Goal: Transaction & Acquisition: Register for event/course

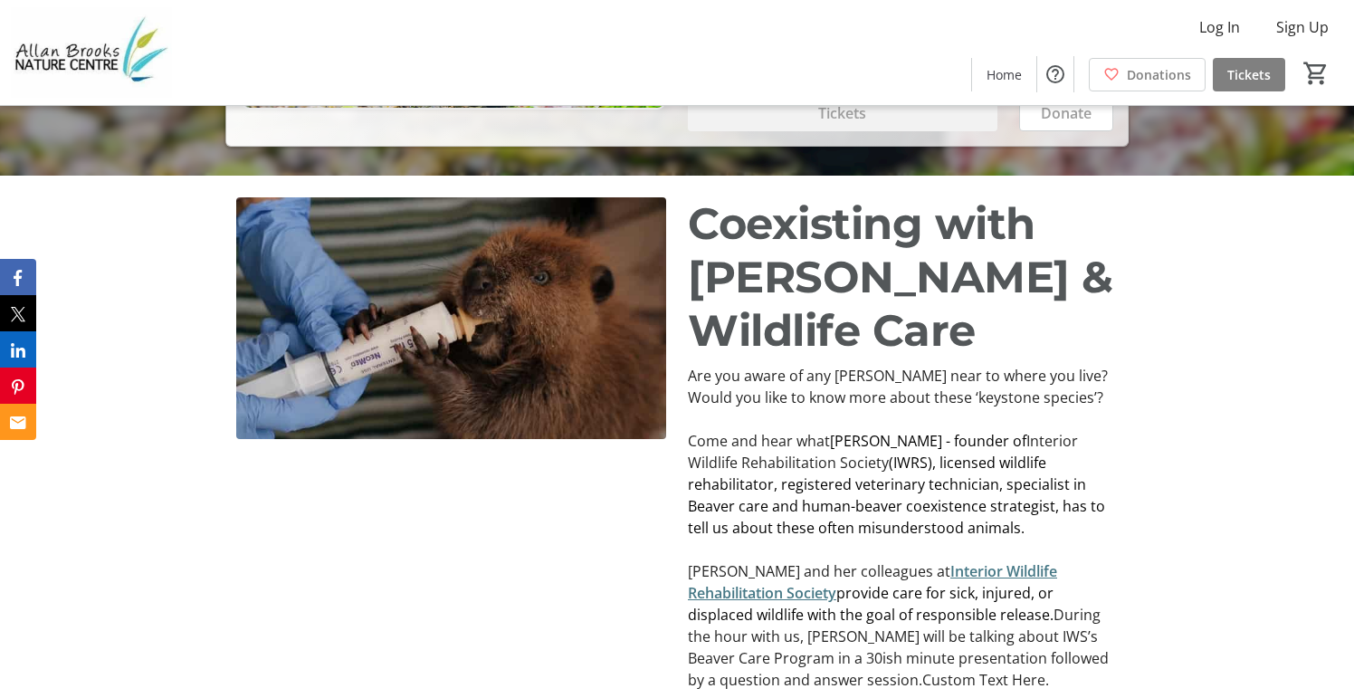
scroll to position [815, 0]
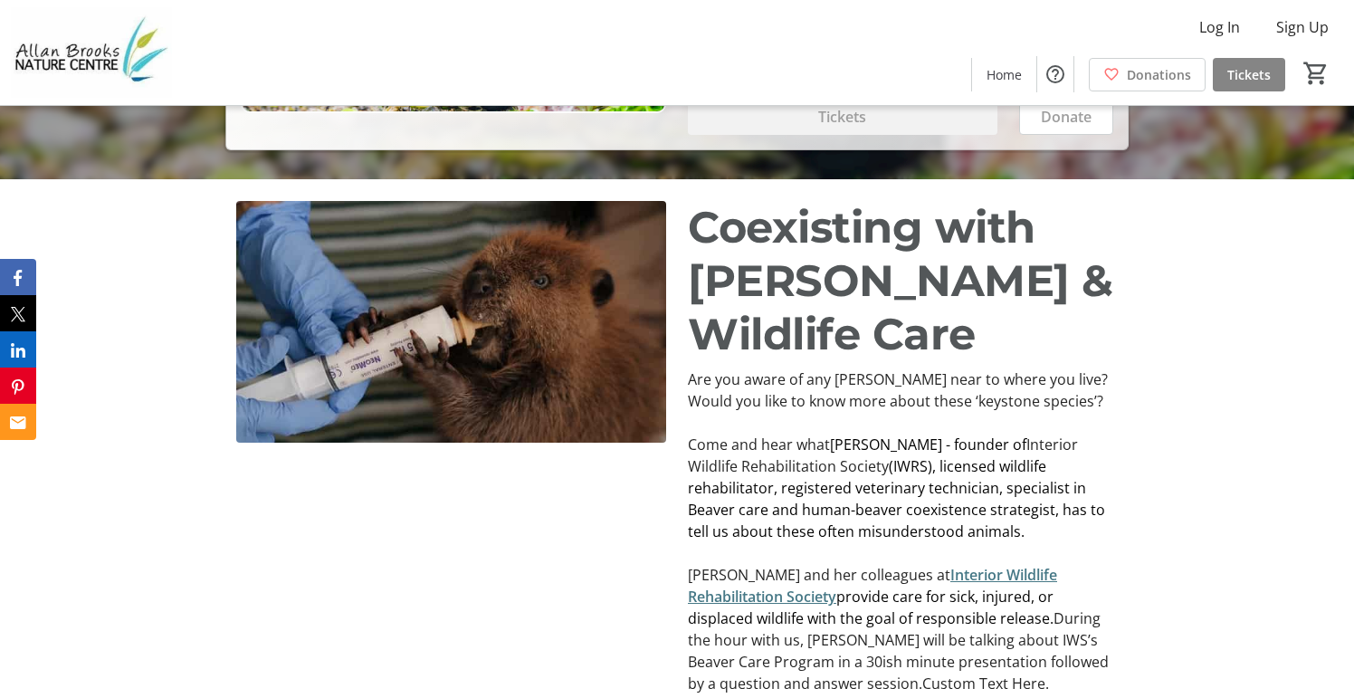
click at [1249, 77] on span "Tickets" at bounding box center [1248, 74] width 43 height 19
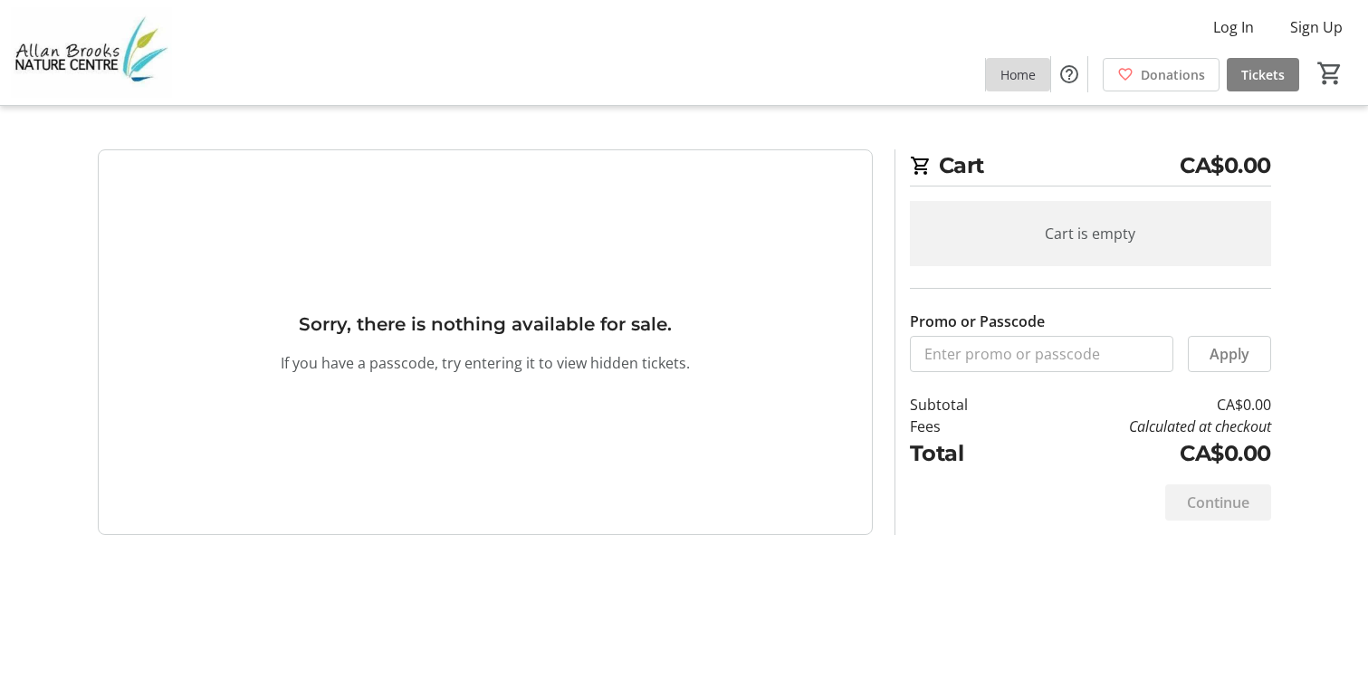
click at [1014, 84] on span at bounding box center [1018, 73] width 64 height 43
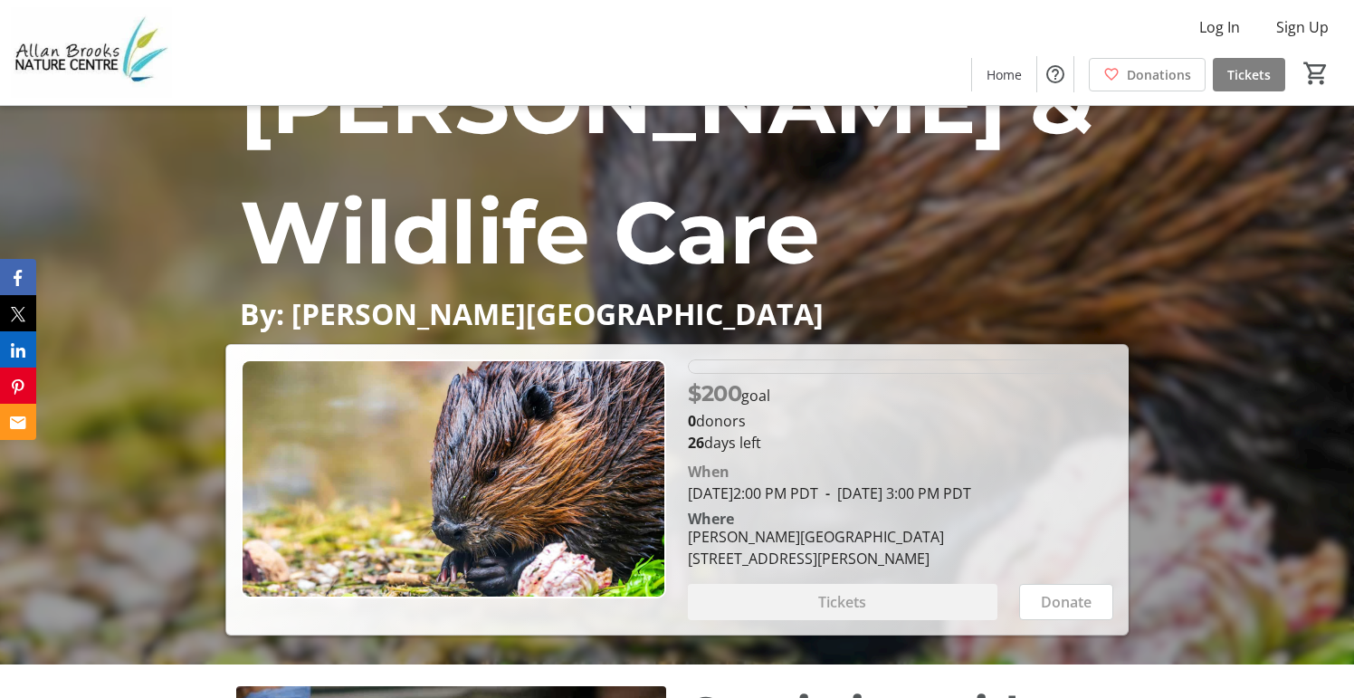
scroll to position [362, 0]
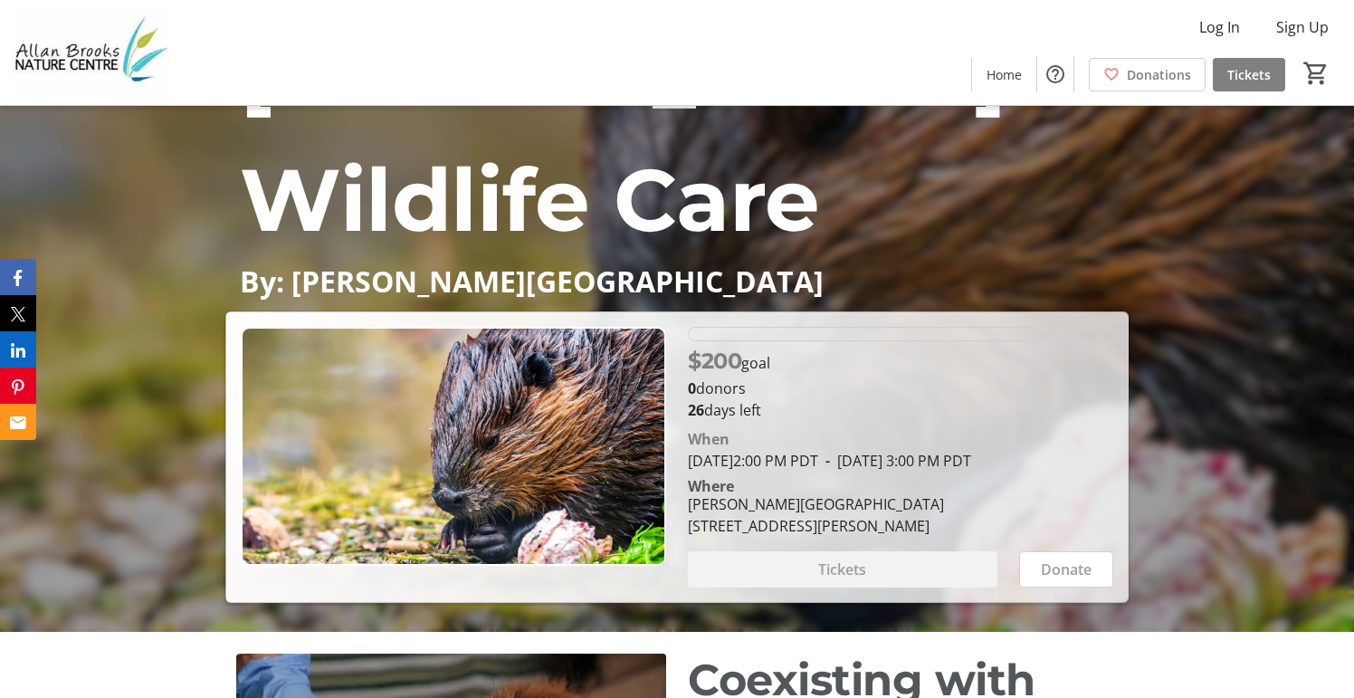
drag, startPoint x: 723, startPoint y: 361, endPoint x: 780, endPoint y: 371, distance: 57.9
click at [780, 371] on div "$200 goal" at bounding box center [900, 361] width 425 height 33
drag, startPoint x: 750, startPoint y: 384, endPoint x: 682, endPoint y: 386, distance: 68.8
click at [682, 386] on div "$200 goal 0 donors 26 days left When September 13, 2025 2:00 PM PDT - September…" at bounding box center [900, 457] width 447 height 261
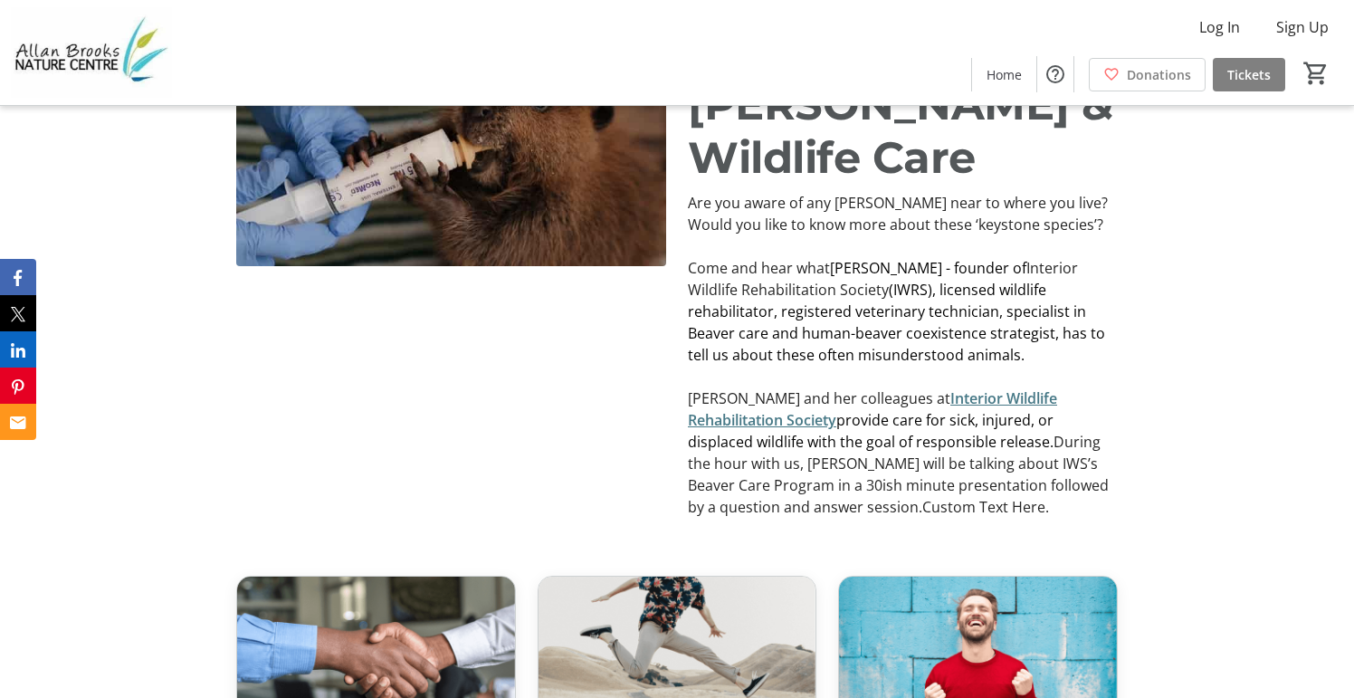
scroll to position [996, 0]
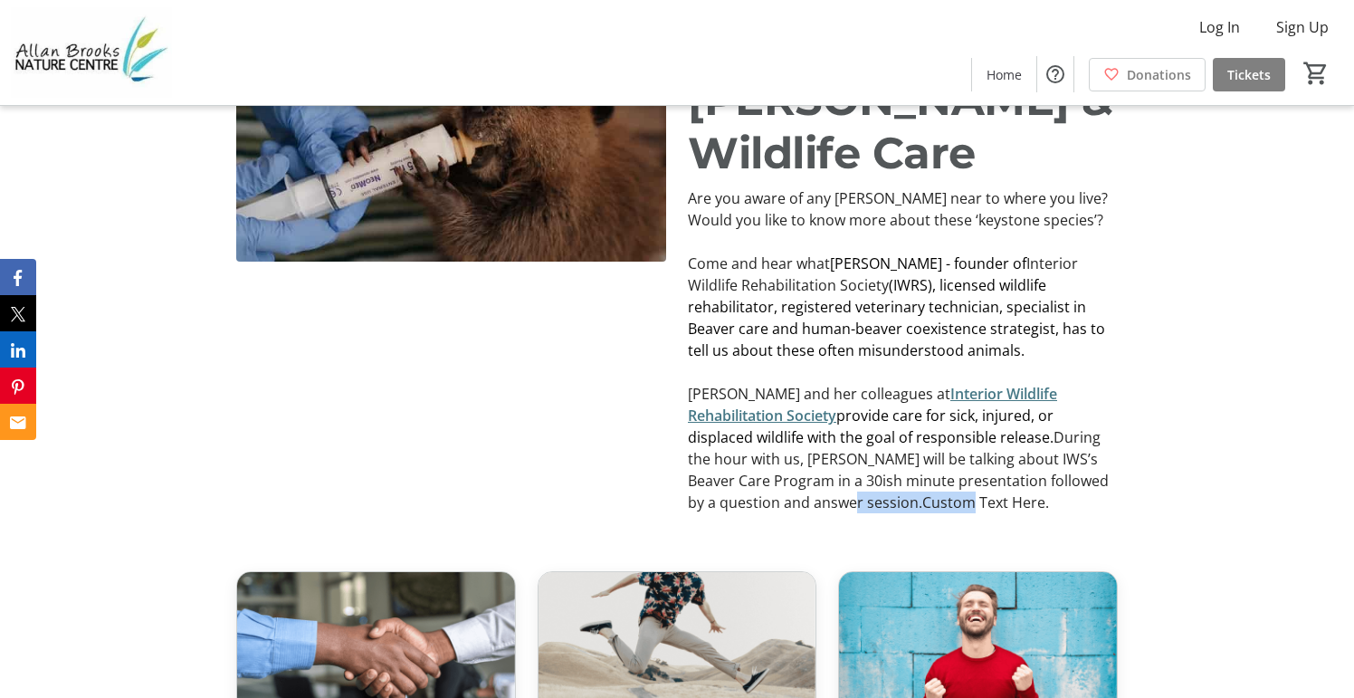
drag, startPoint x: 856, startPoint y: 523, endPoint x: 745, endPoint y: 516, distance: 111.6
click at [745, 513] on p "Eva and her colleagues at Interior Wildlife Rehabilitation Society provide care…" at bounding box center [903, 448] width 430 height 130
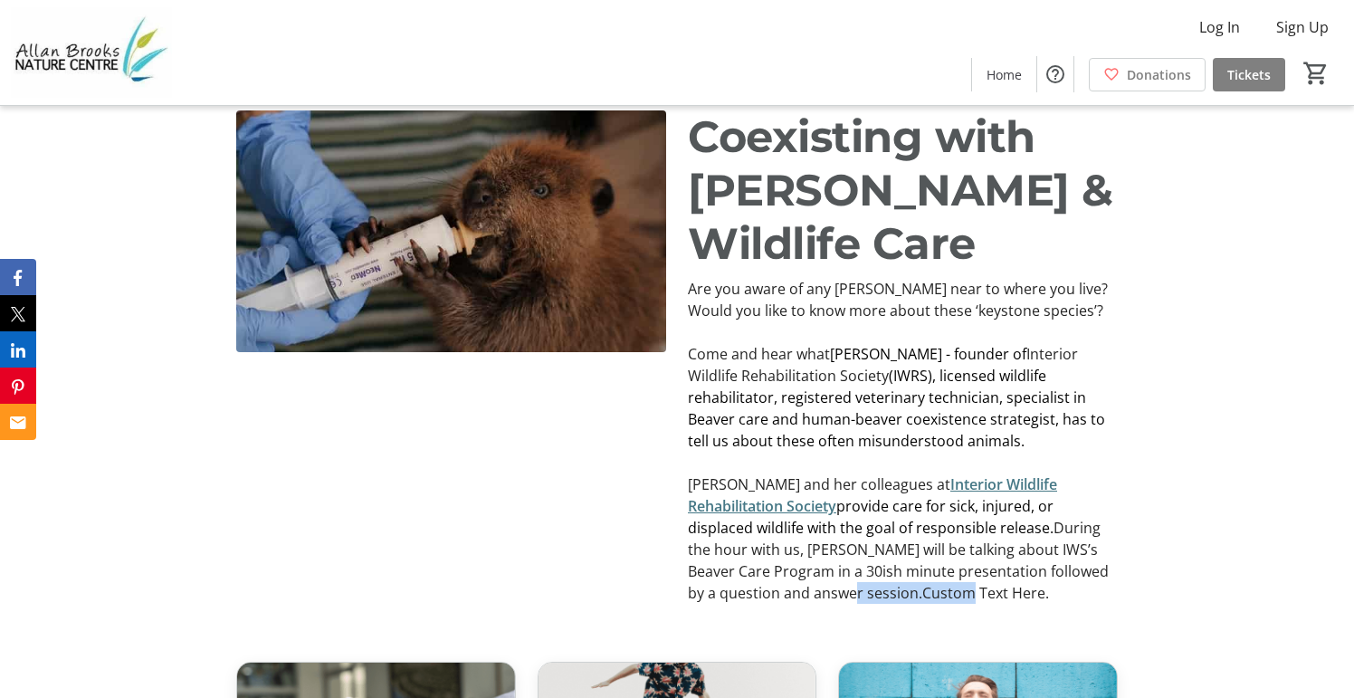
scroll to position [1267, 0]
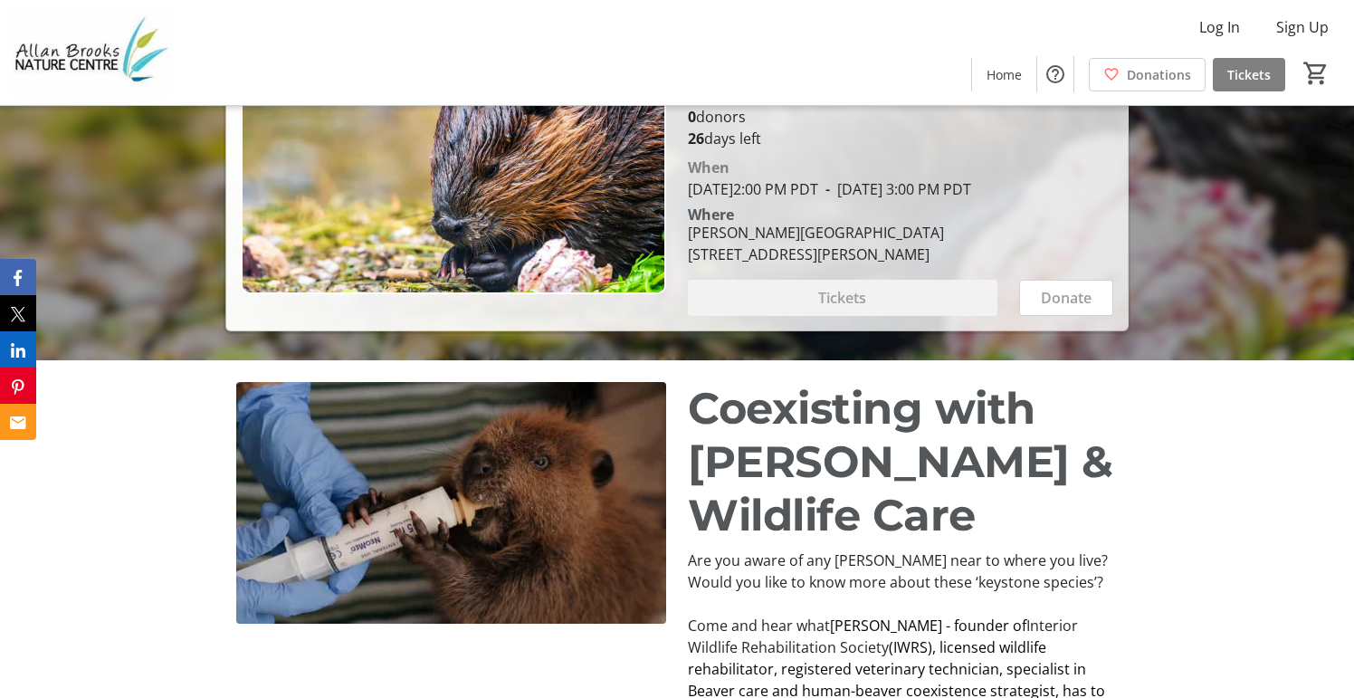
click at [1165, 510] on div "Coexisting with Beavers & Wildlife Care Are you aware of any Beavers near to wh…" at bounding box center [677, 628] width 1354 height 537
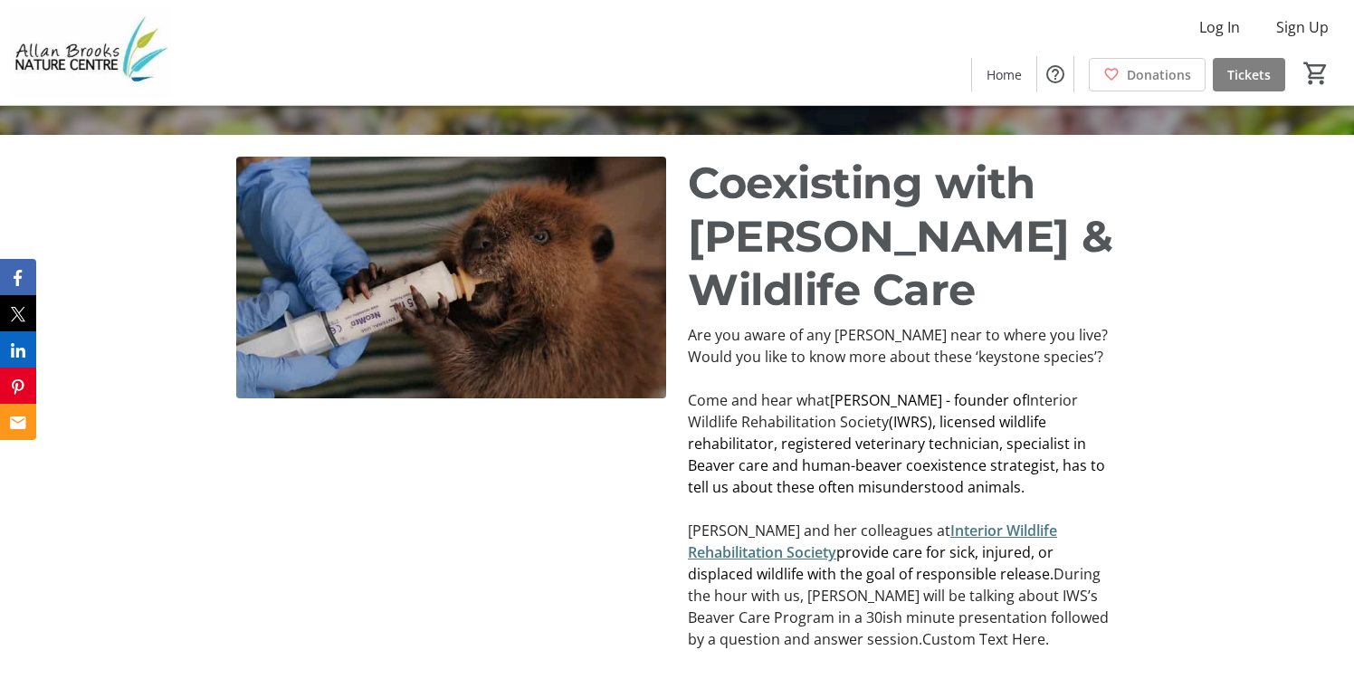
scroll to position [996, 0]
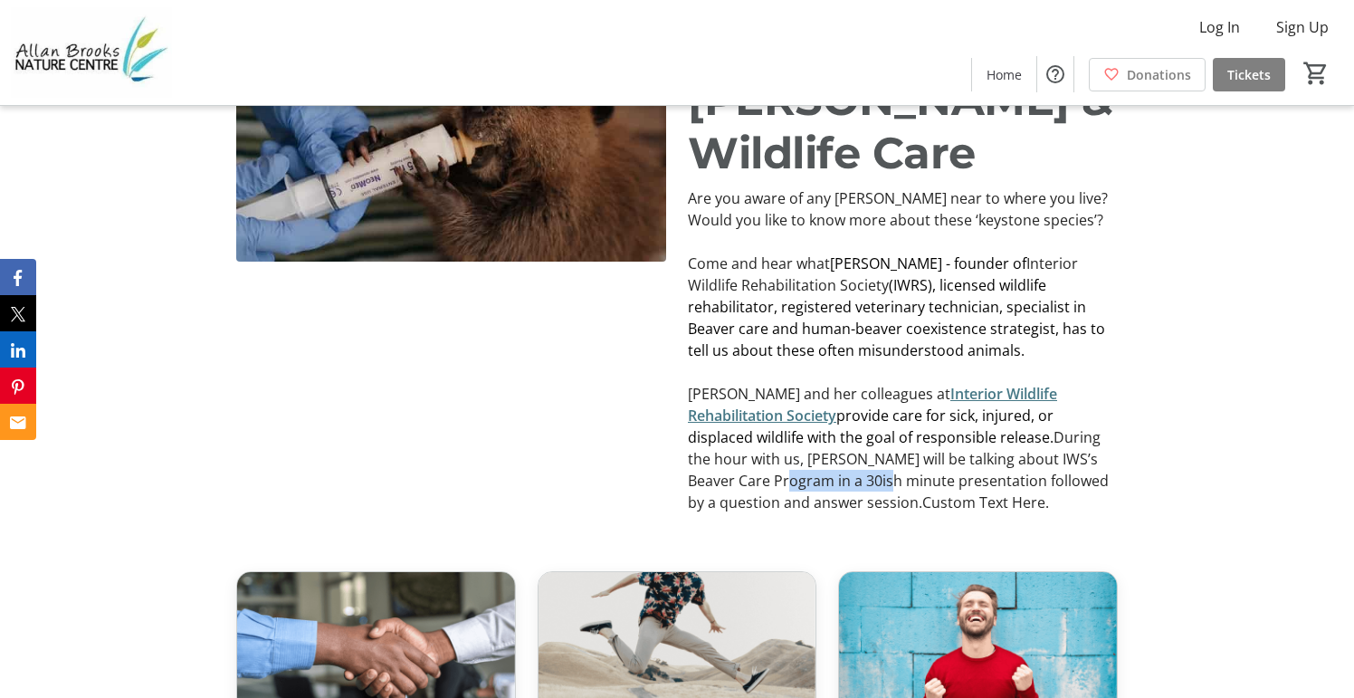
drag, startPoint x: 1035, startPoint y: 474, endPoint x: 844, endPoint y: 518, distance: 195.0
click at [745, 509] on p "Eva and her colleagues at Interior Wildlife Rehabilitation Society provide care…" at bounding box center [903, 448] width 430 height 130
click at [1046, 535] on div "Coexisting with Beavers & Wildlife Care Are you aware of any Beavers near to wh…" at bounding box center [677, 266] width 1354 height 537
drag, startPoint x: 1035, startPoint y: 219, endPoint x: 1073, endPoint y: 224, distance: 38.3
click at [1073, 224] on p "Are you aware of any [PERSON_NAME] near to where you live?Would you like to kno…" at bounding box center [903, 208] width 430 height 43
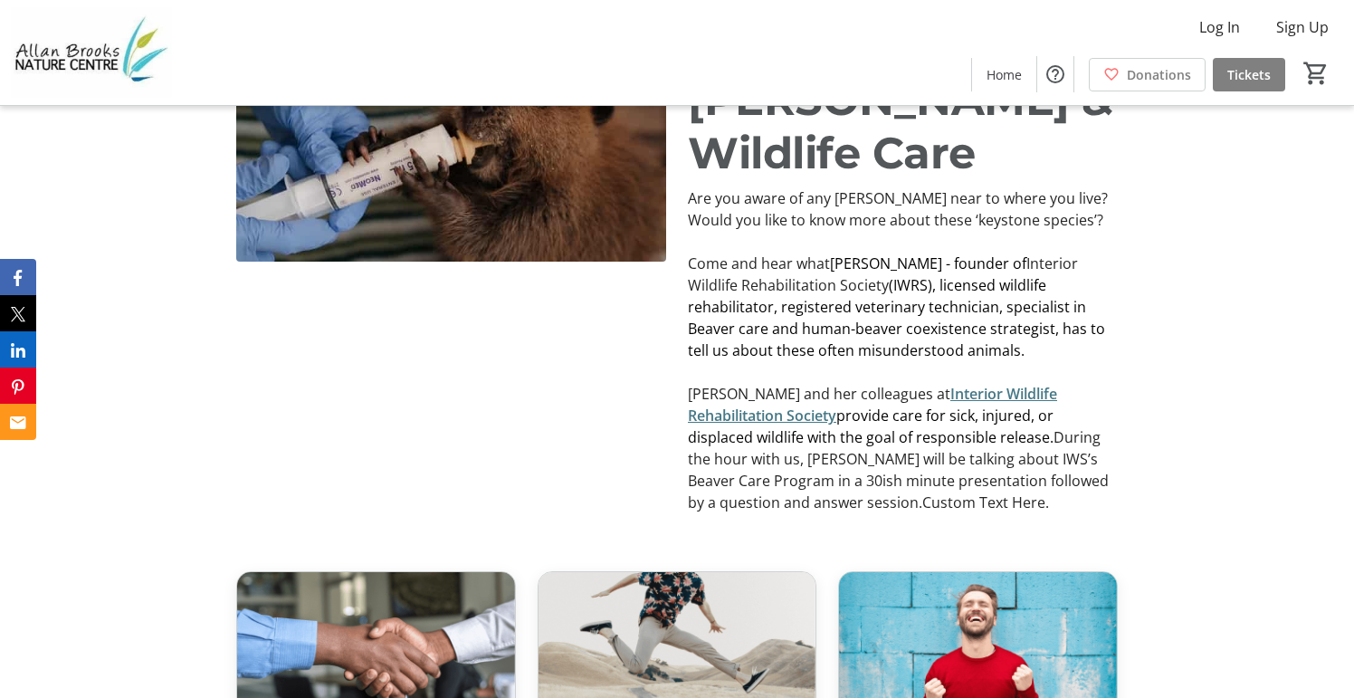
click at [877, 313] on p "Come and hear what Eva Hartmann - founder of Interior Wildlife Rehabilitation S…" at bounding box center [903, 307] width 430 height 109
drag, startPoint x: 744, startPoint y: 526, endPoint x: 873, endPoint y: 531, distance: 129.5
click at [873, 513] on p "Eva and her colleagues at Interior Wildlife Rehabilitation Society provide care…" at bounding box center [903, 448] width 430 height 130
drag, startPoint x: 953, startPoint y: 534, endPoint x: 542, endPoint y: 217, distance: 518.8
click at [953, 513] on p "Eva and her colleagues at Interior Wildlife Rehabilitation Society provide care…" at bounding box center [903, 448] width 430 height 130
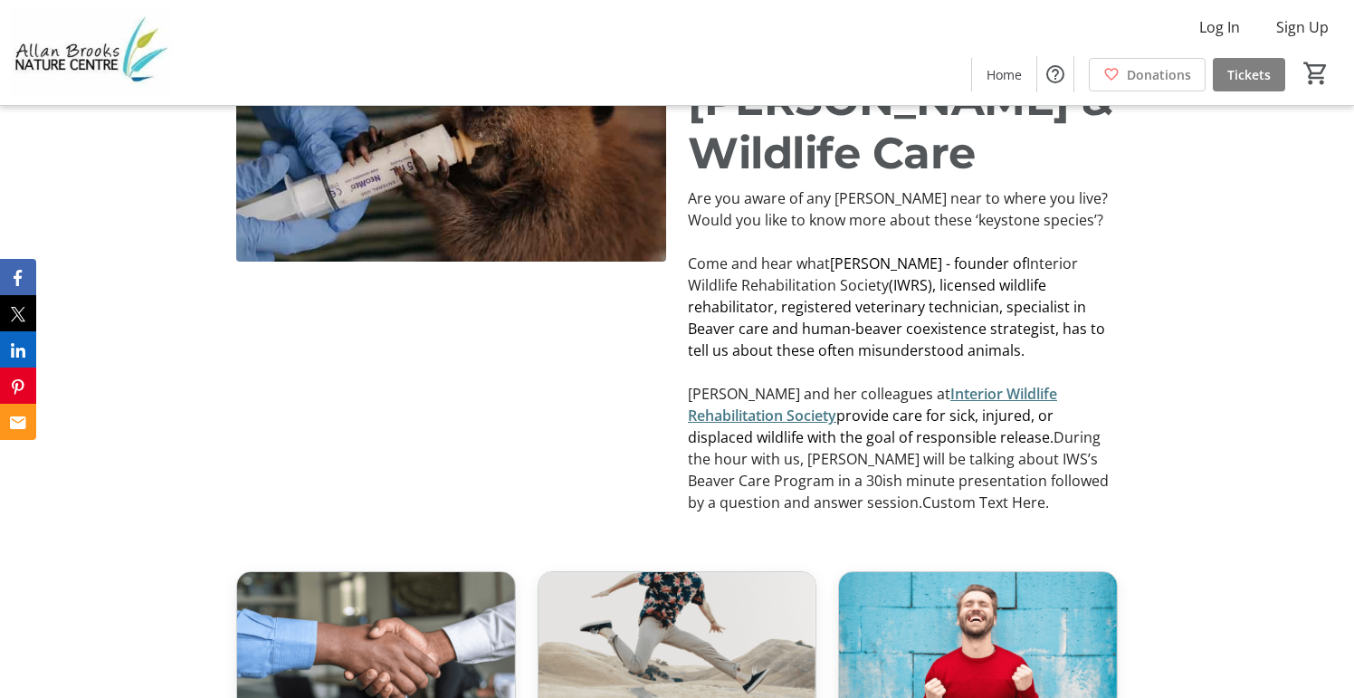
click at [990, 360] on span "(IWRS), licensed wildlife rehabilitator, registered veterinary technician, spec…" at bounding box center [896, 317] width 417 height 85
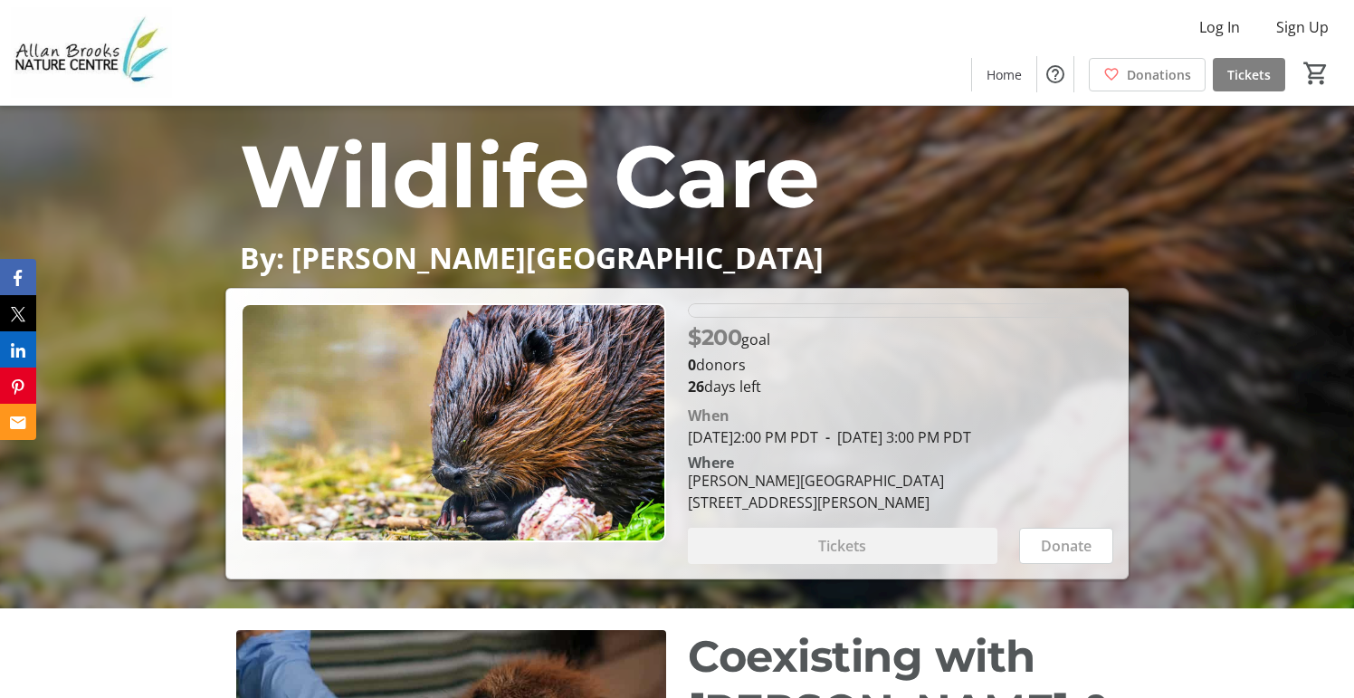
scroll to position [362, 0]
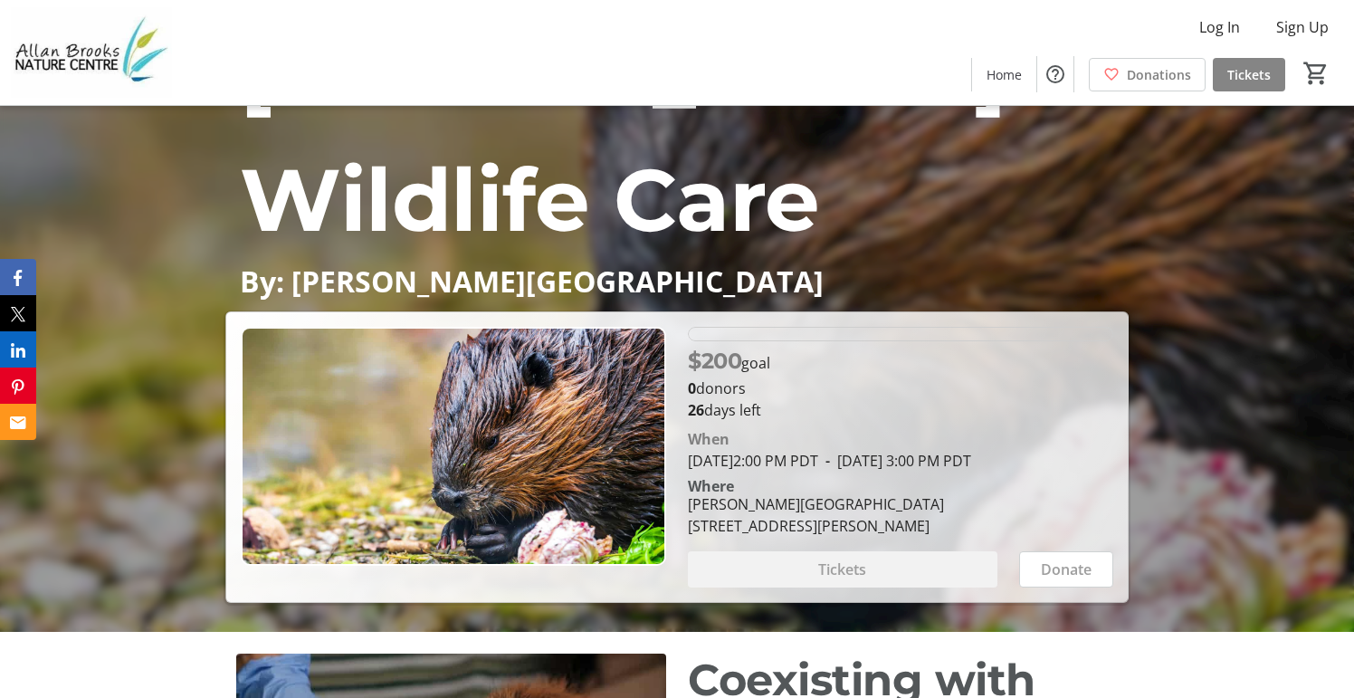
click at [1255, 77] on span "Tickets" at bounding box center [1248, 74] width 43 height 19
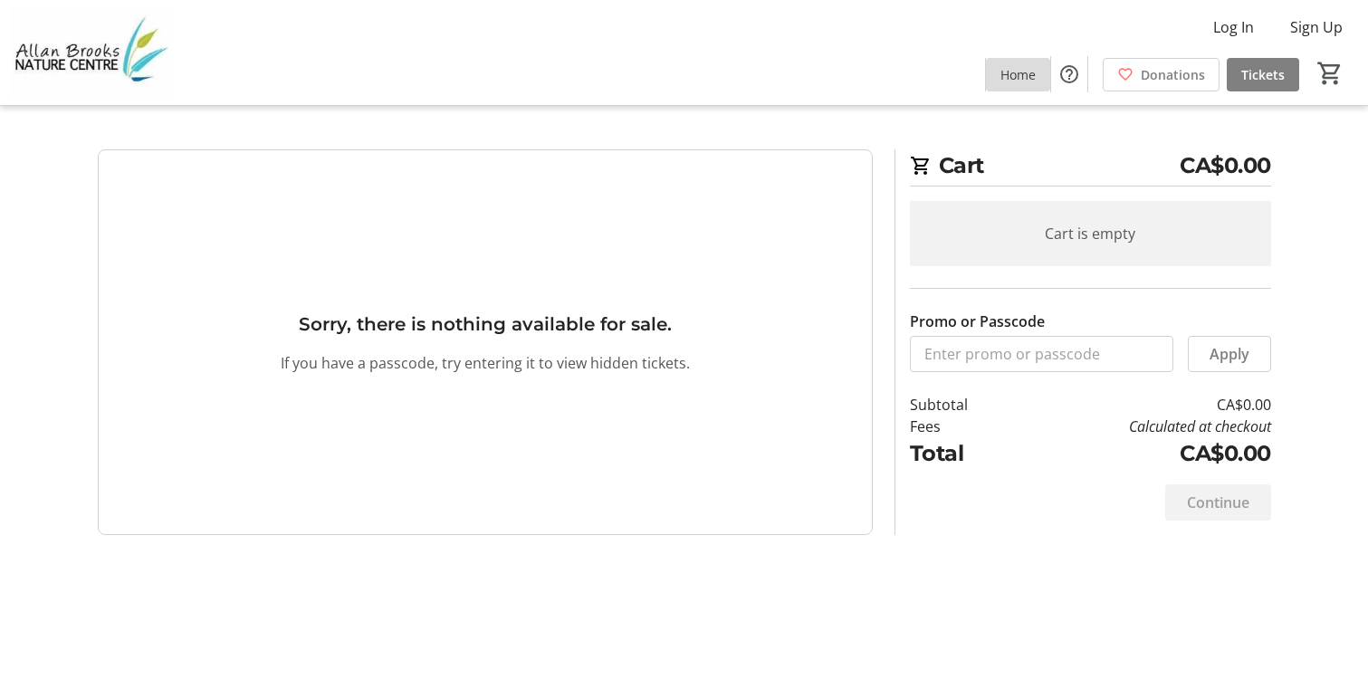
click at [1027, 84] on span at bounding box center [1018, 73] width 64 height 43
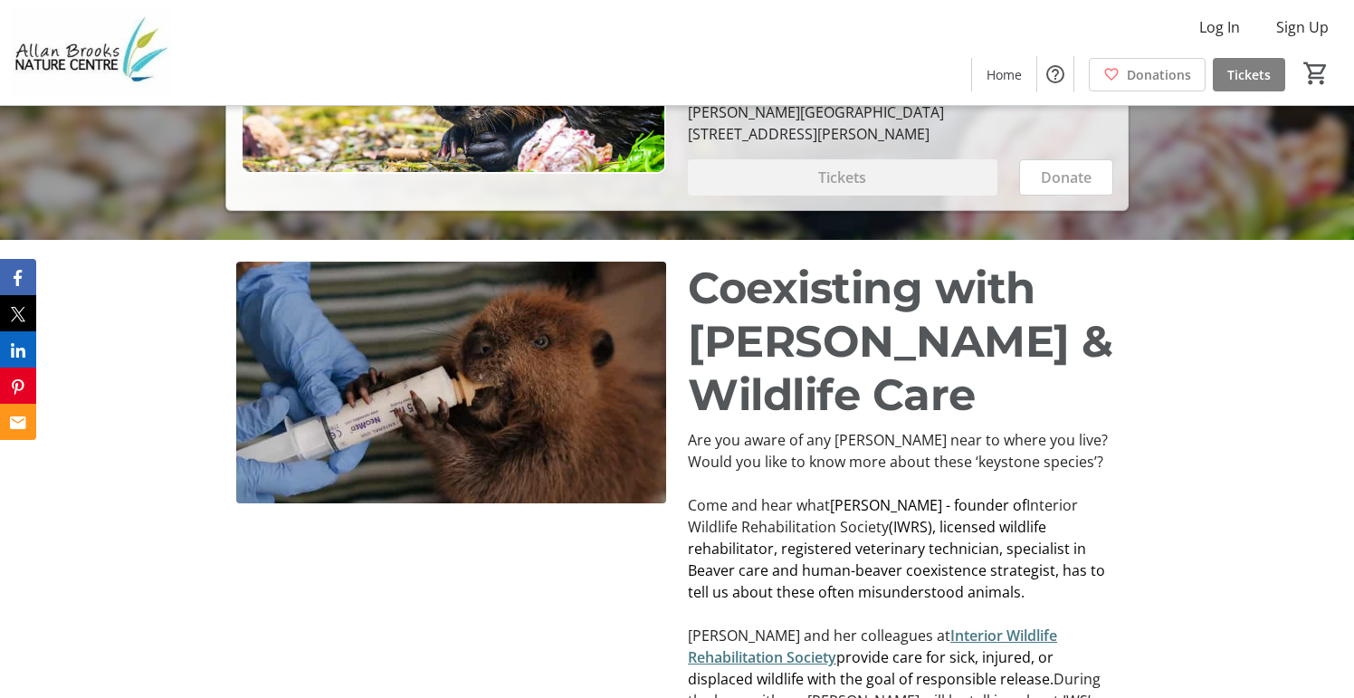
scroll to position [905, 0]
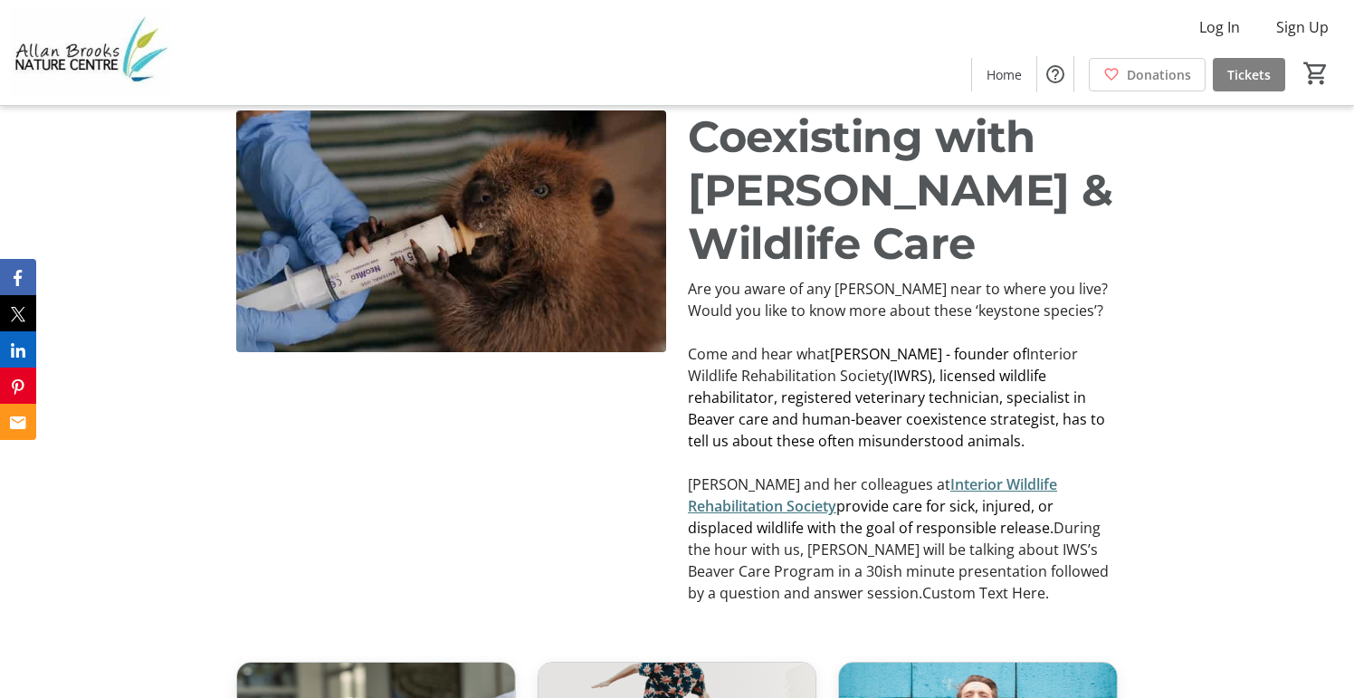
click at [917, 427] on span "(IWRS), licensed wildlife rehabilitator, registered veterinary technician, spec…" at bounding box center [896, 408] width 417 height 85
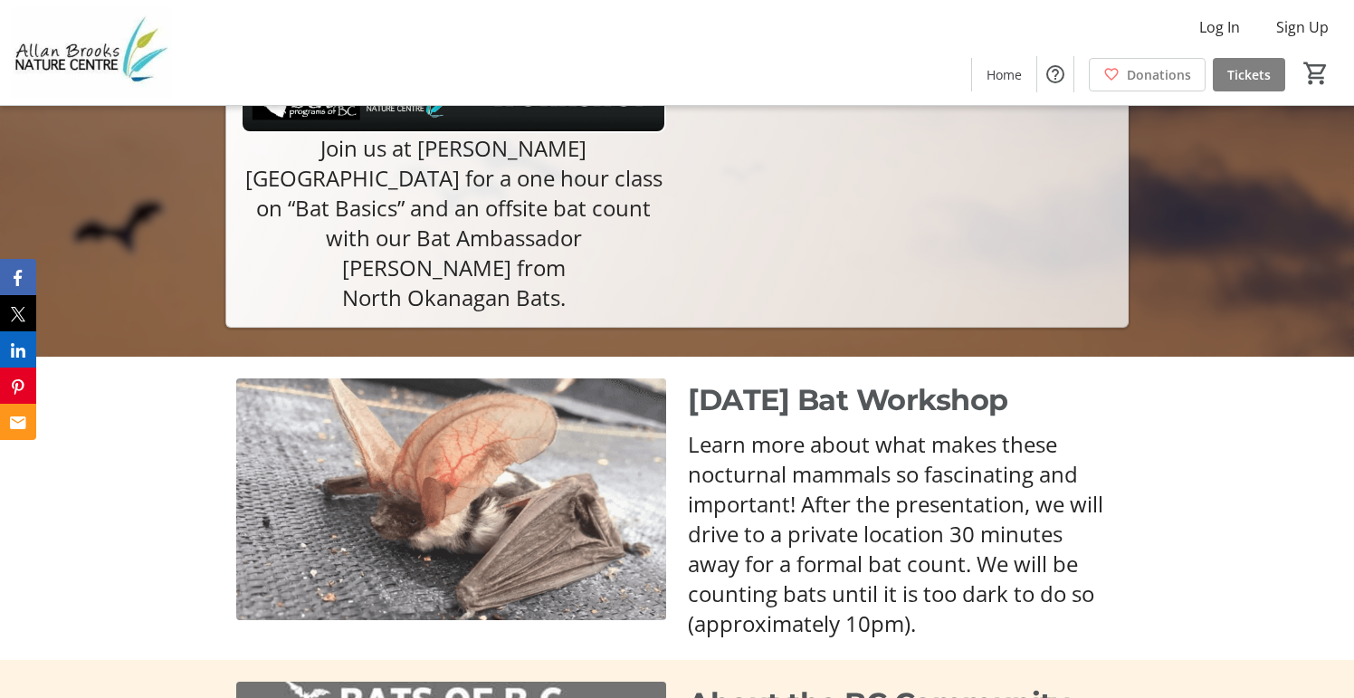
scroll to position [362, 0]
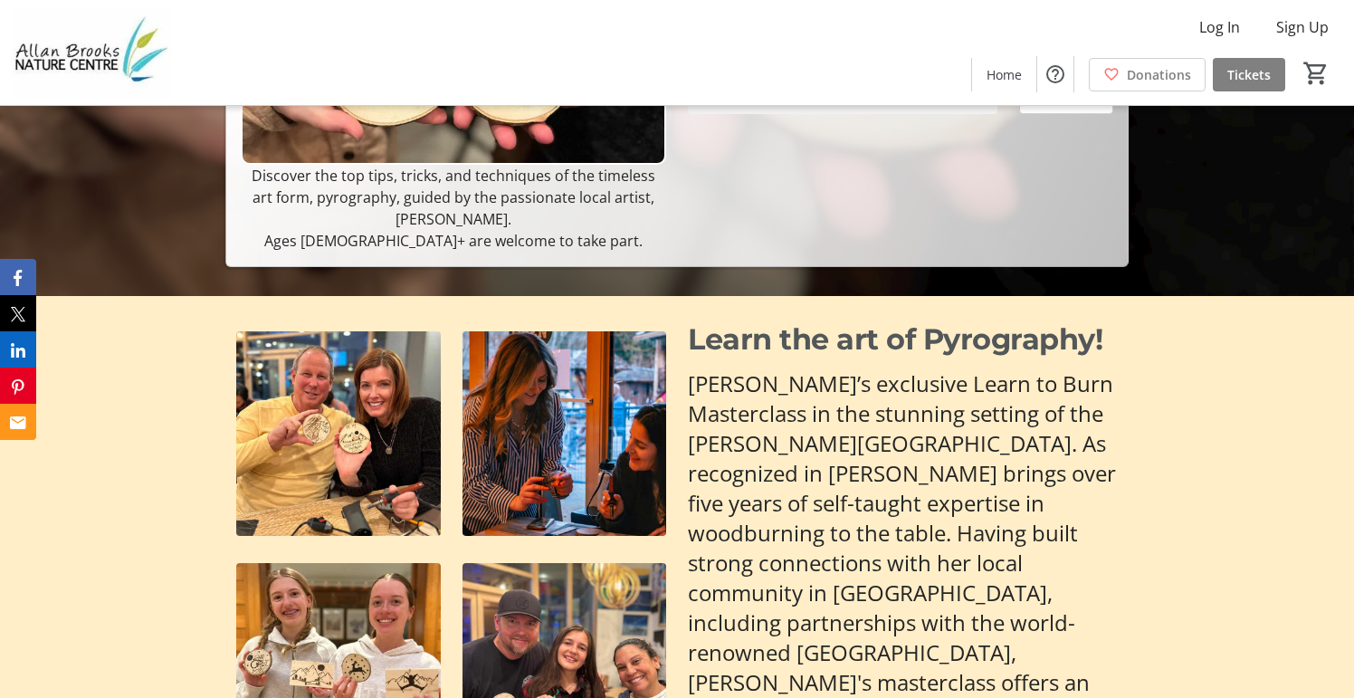
scroll to position [272, 0]
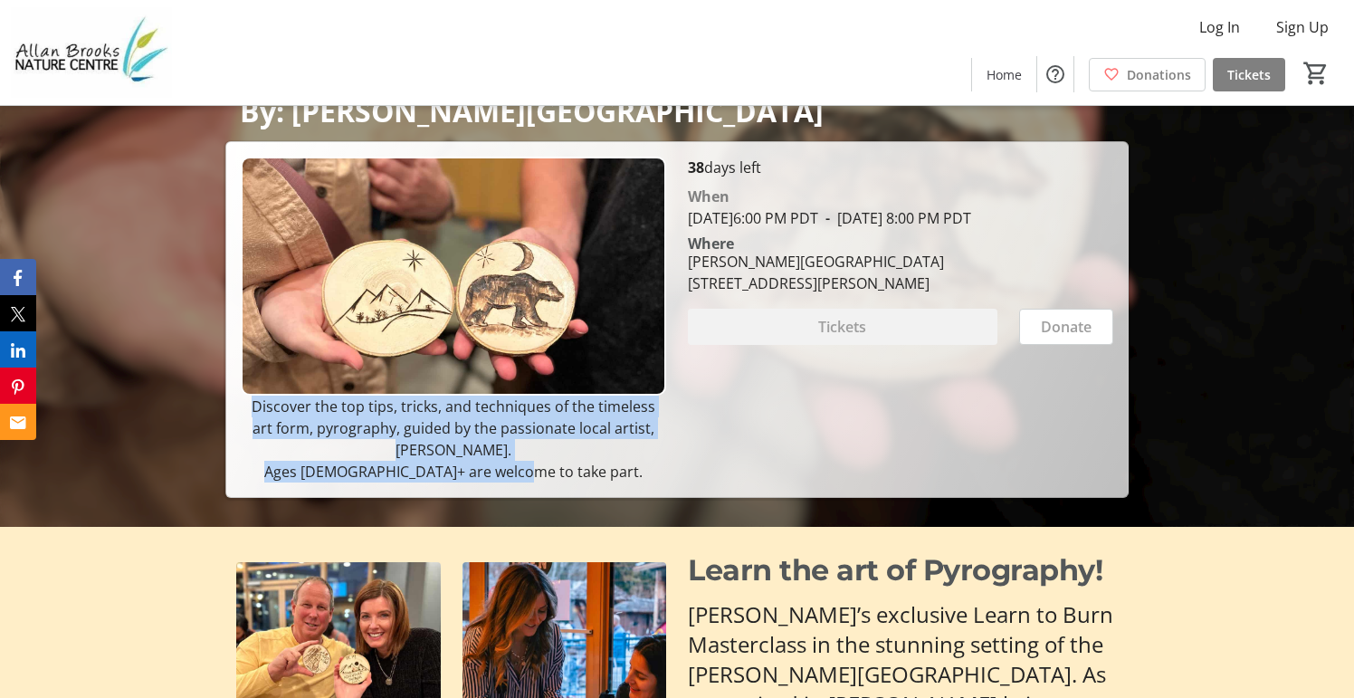
drag, startPoint x: 243, startPoint y: 408, endPoint x: 574, endPoint y: 482, distance: 338.6
click at [574, 482] on div "Discover the top tips, tricks, and techniques of the timeless art form, pyrogra…" at bounding box center [453, 439] width 425 height 87
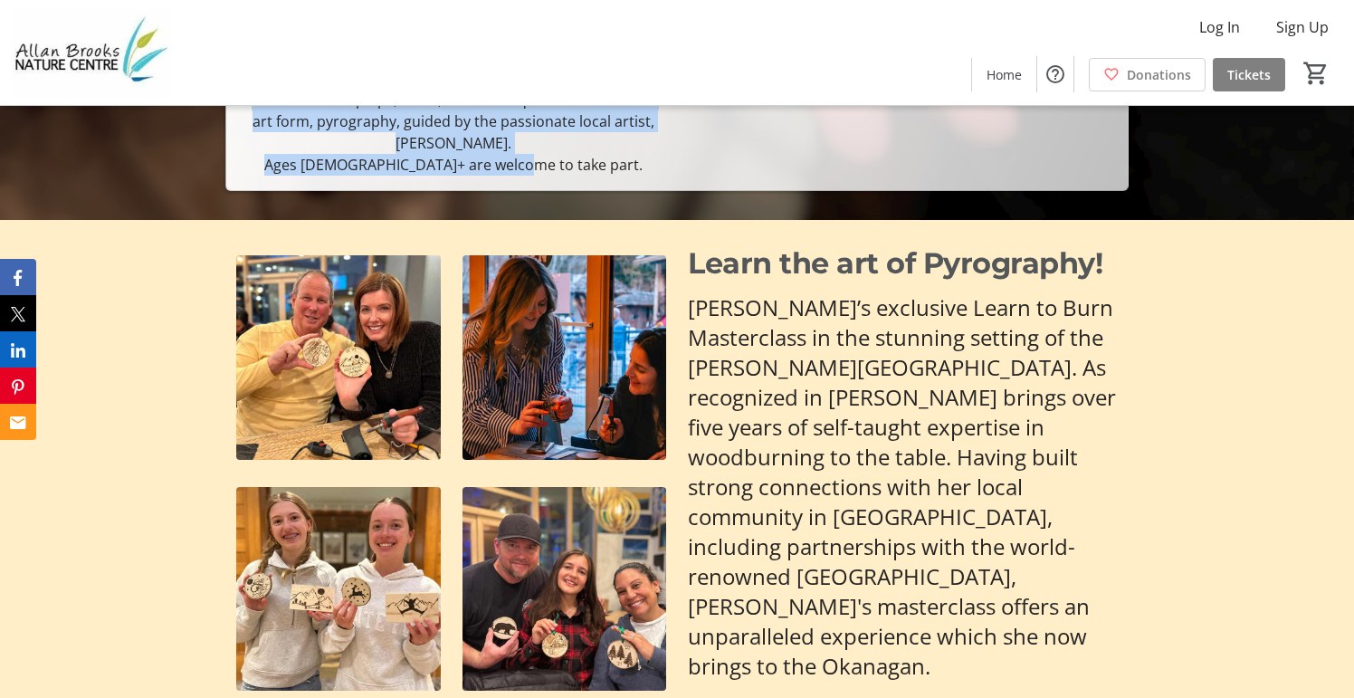
scroll to position [634, 0]
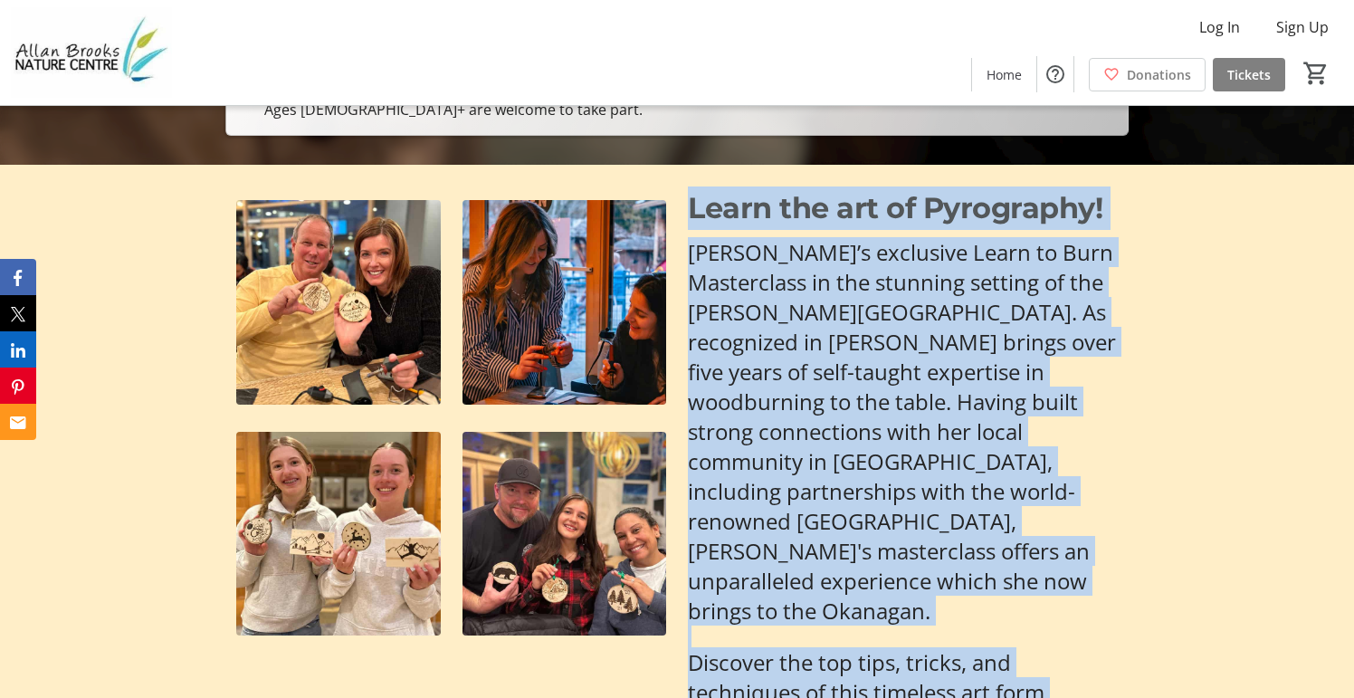
drag, startPoint x: 693, startPoint y: 208, endPoint x: 1084, endPoint y: 620, distance: 567.9
click at [1095, 659] on div "Learn the art of Pyrography! Join Becky’s exclusive Learn to Burn Masterclass i…" at bounding box center [903, 621] width 430 height 871
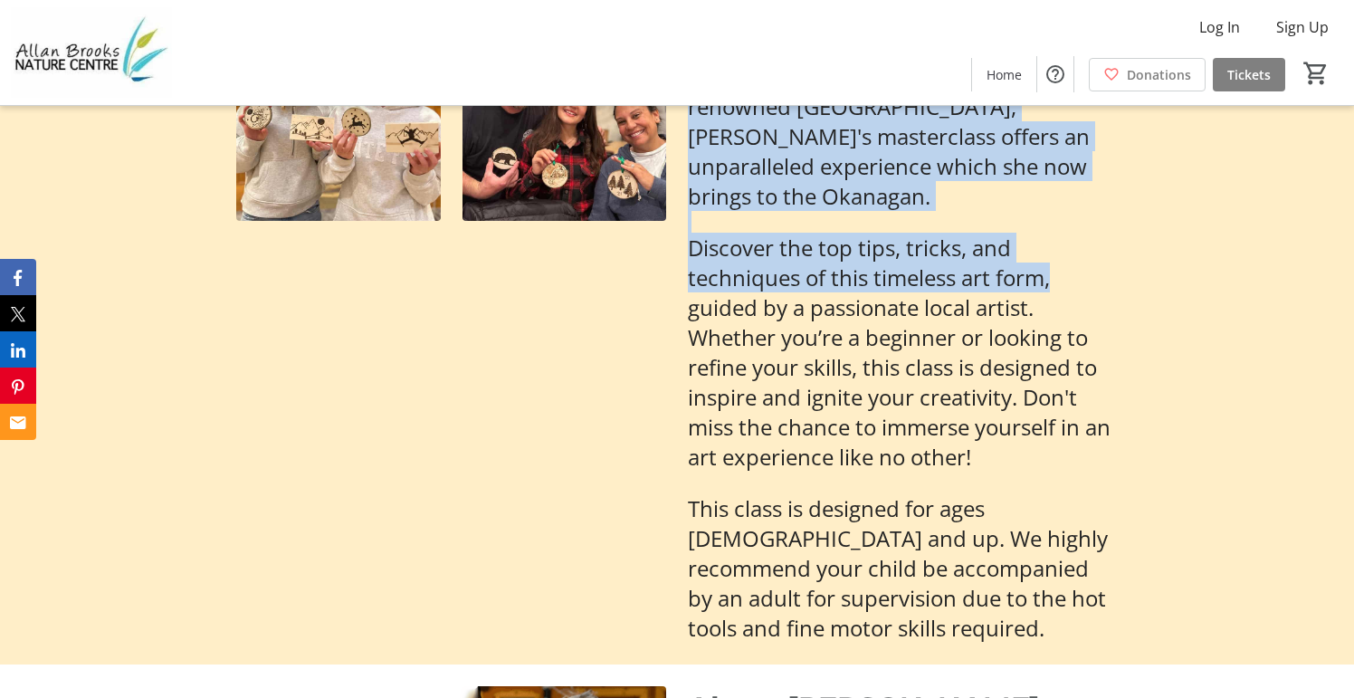
scroll to position [815, 0]
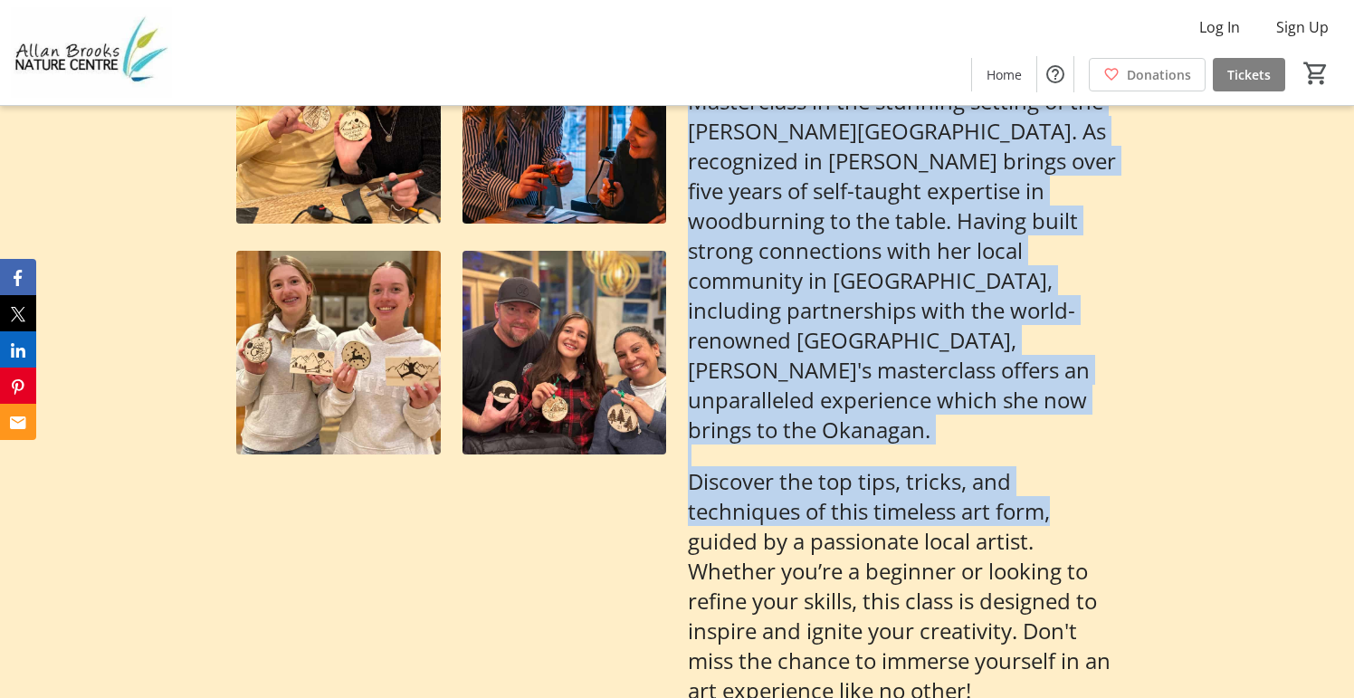
click at [1019, 466] on p "Discover the top tips, tricks, and techniques of this timeless art form, guided…" at bounding box center [903, 585] width 430 height 239
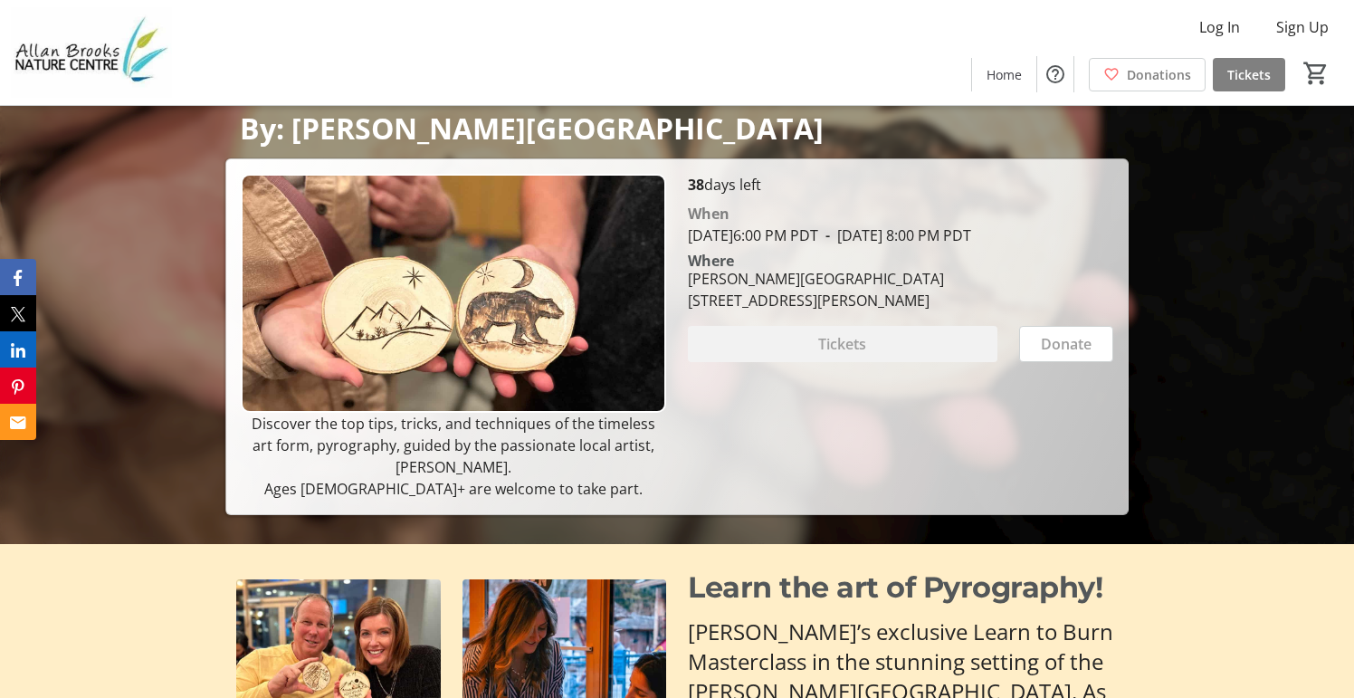
scroll to position [253, 0]
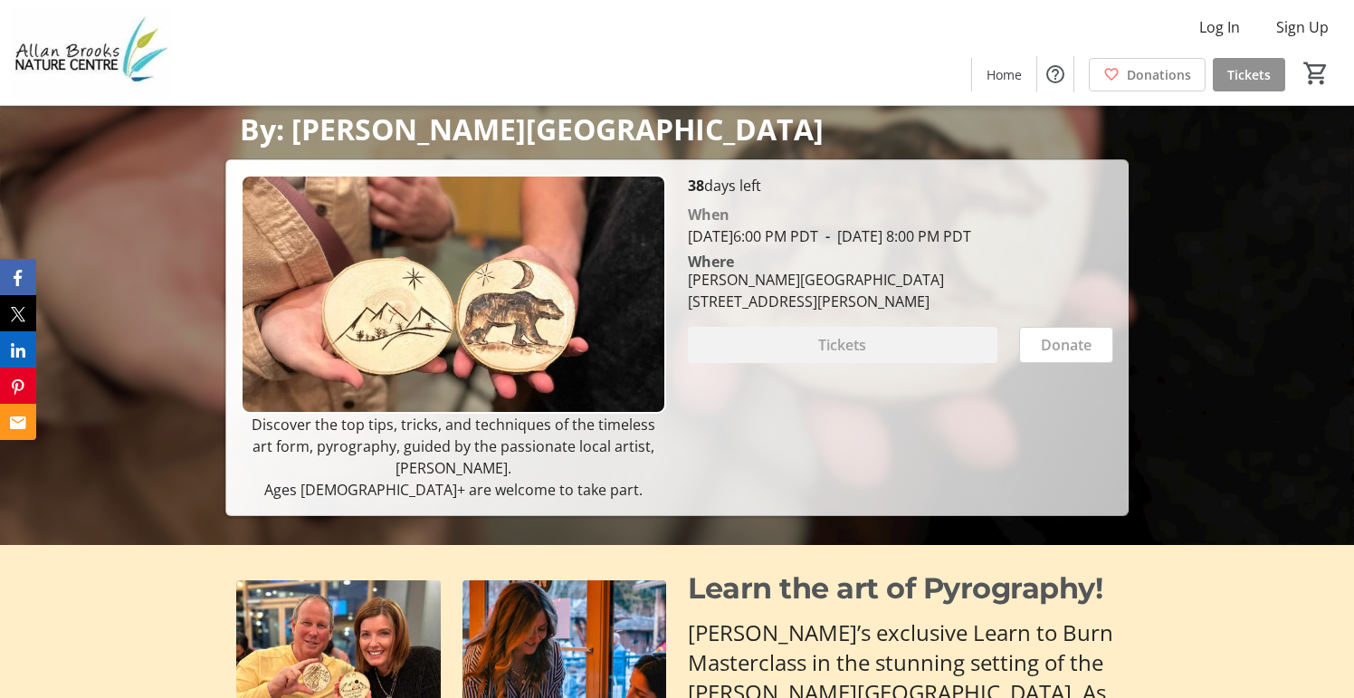
click at [1238, 86] on span at bounding box center [1249, 73] width 72 height 43
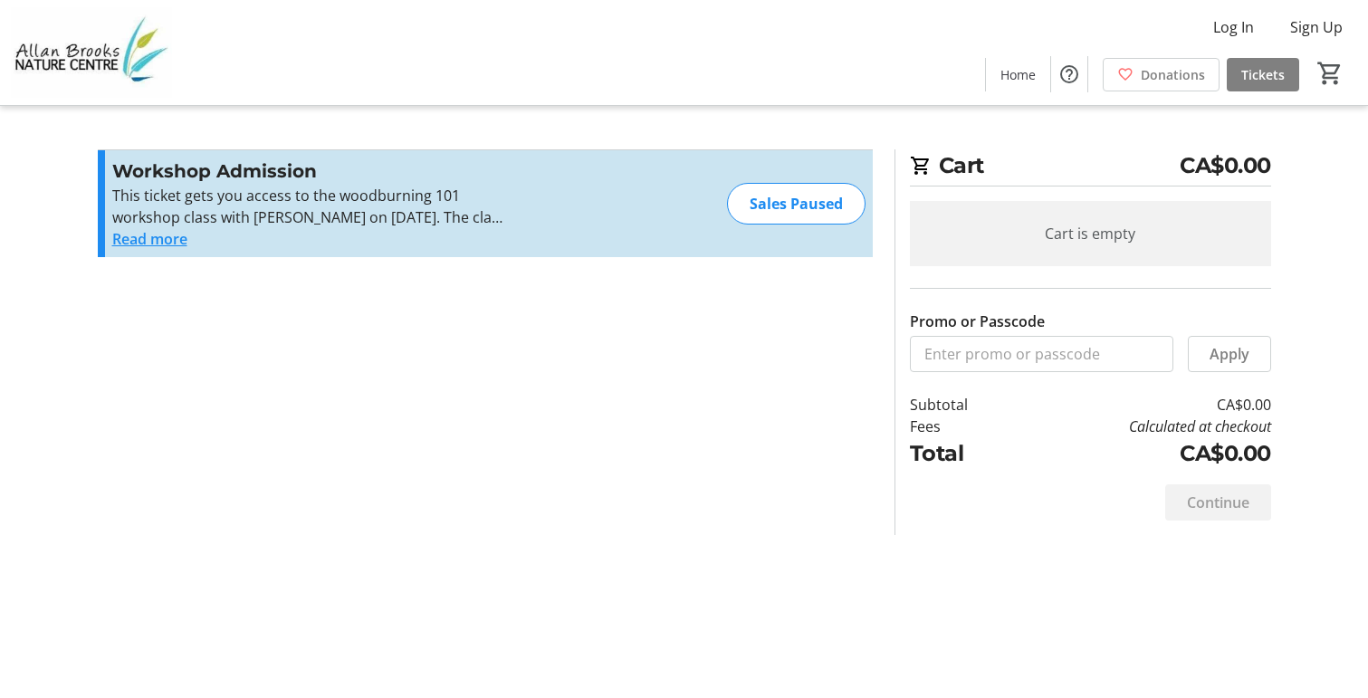
click at [167, 236] on button "Read more" at bounding box center [149, 239] width 75 height 22
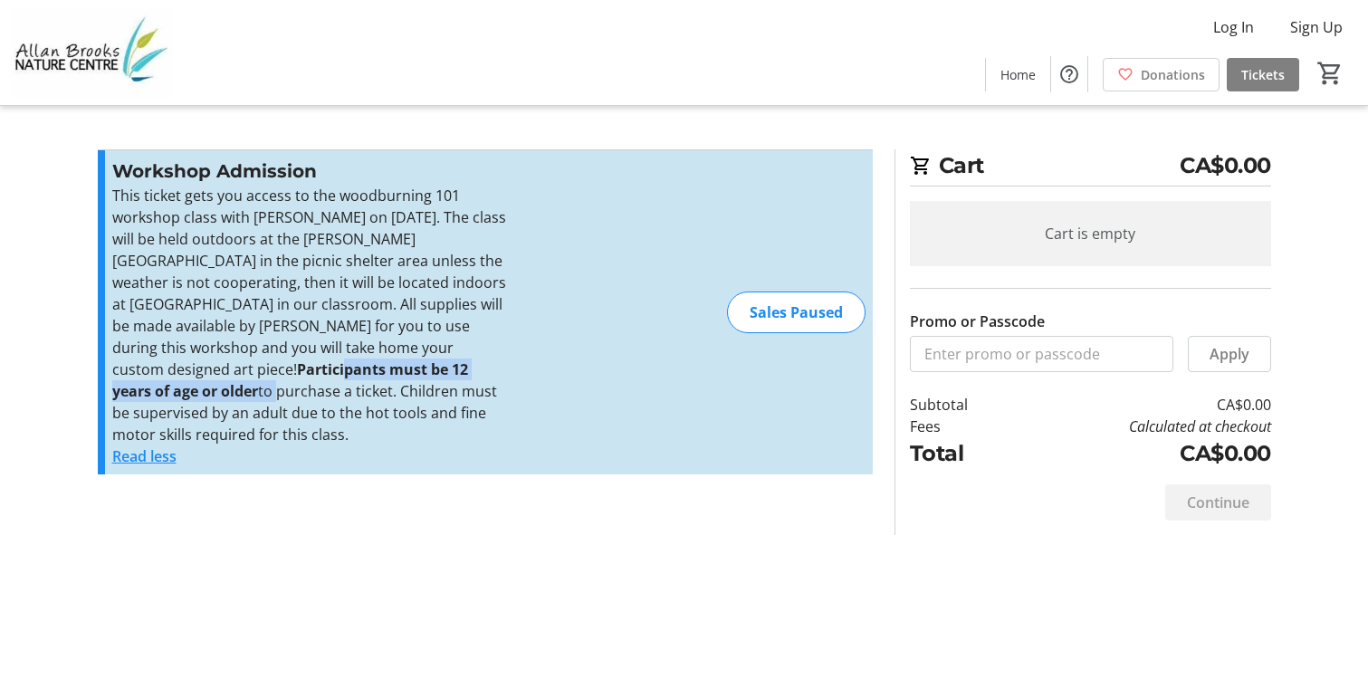
drag, startPoint x: 158, startPoint y: 369, endPoint x: 472, endPoint y: 377, distance: 313.2
click at [472, 377] on p "This ticket gets you access to the woodburning 101 workshop class with Becky Ma…" at bounding box center [310, 315] width 396 height 261
drag, startPoint x: 492, startPoint y: 405, endPoint x: 376, endPoint y: 424, distance: 118.3
click at [443, 419] on p "This ticket gets you access to the woodburning 101 workshop class with Becky Ma…" at bounding box center [310, 315] width 396 height 261
click at [241, 424] on p "This ticket gets you access to the woodburning 101 workshop class with Becky Ma…" at bounding box center [310, 315] width 396 height 261
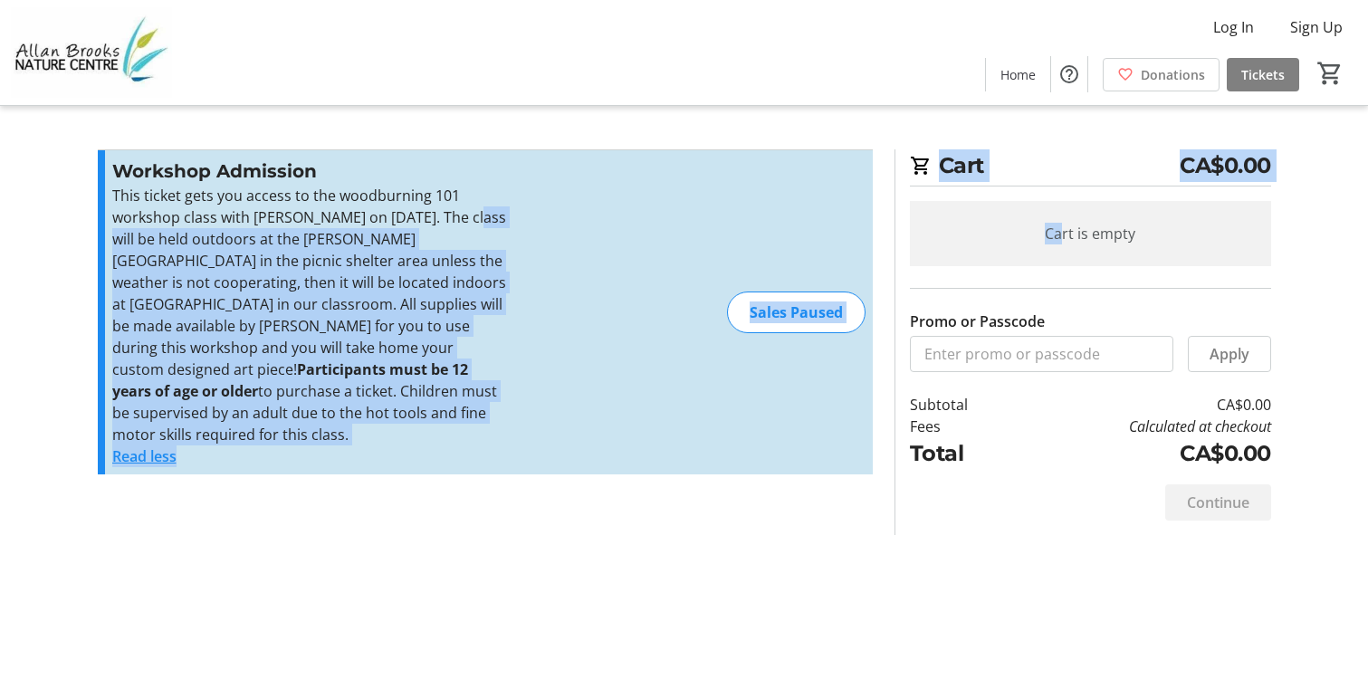
drag, startPoint x: 122, startPoint y: 243, endPoint x: 690, endPoint y: 352, distance: 578.0
click at [750, 331] on div "Workshop Admission This ticket gets you access to the woodburning 101 workshop …" at bounding box center [485, 312] width 775 height 324
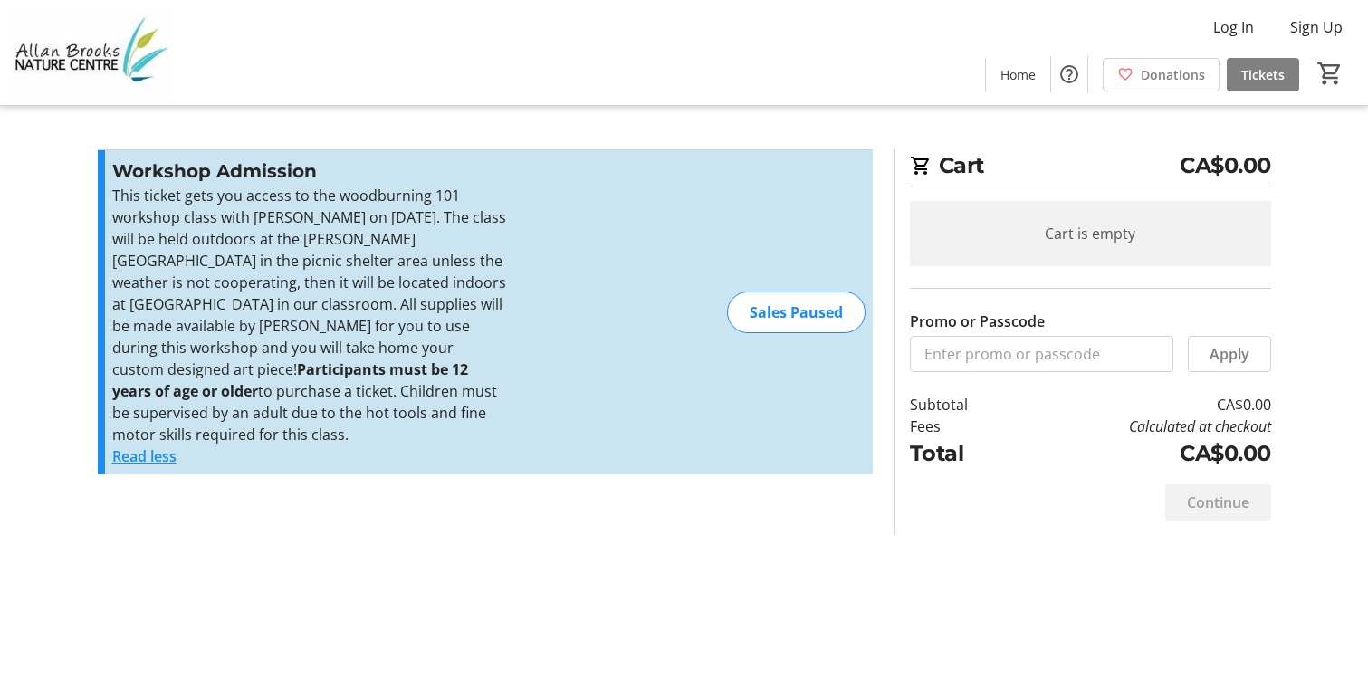
click at [835, 548] on div "Cart CA$0.00 Cart is empty Promo or Passcode Apply Subtotal CA$0.00 Fees Calcul…" at bounding box center [684, 349] width 1195 height 698
drag, startPoint x: 707, startPoint y: 439, endPoint x: 917, endPoint y: 25, distance: 463.9
click at [917, 25] on div "Log In Sign Up Home Donations Tickets 0" at bounding box center [684, 52] width 1368 height 105
click at [1028, 74] on span "Home" at bounding box center [1017, 74] width 35 height 19
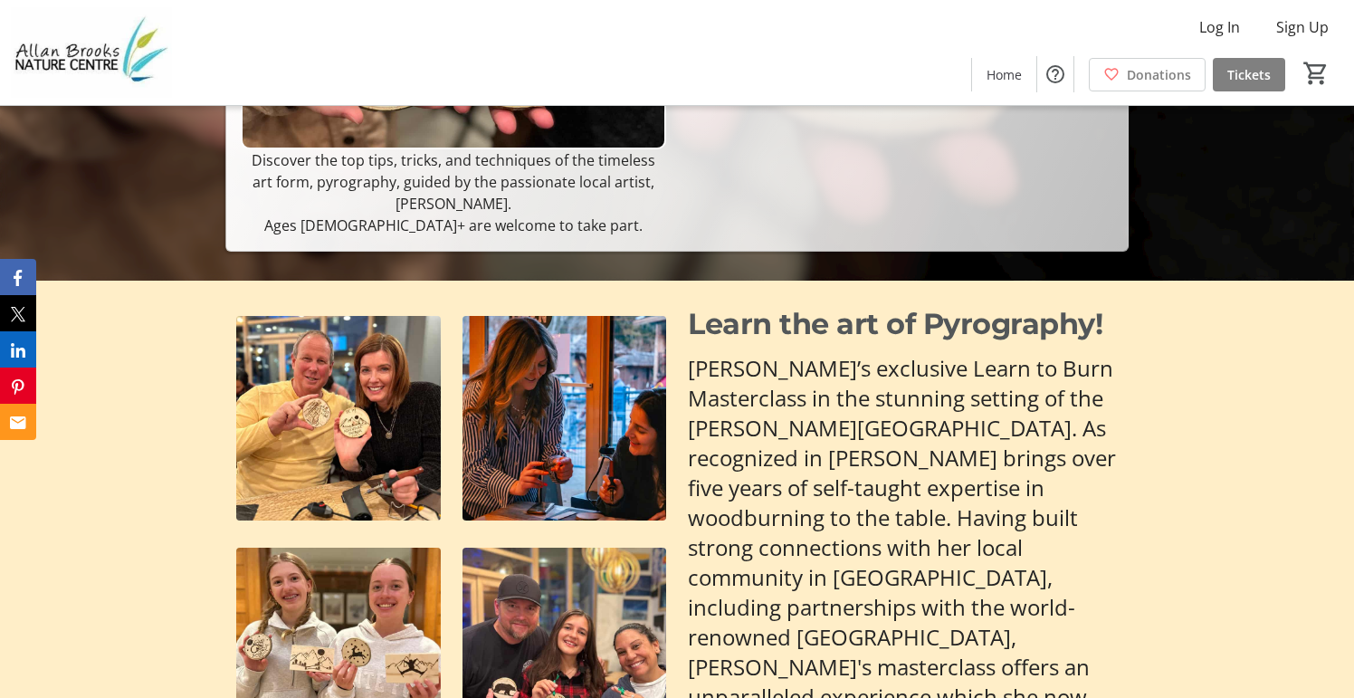
scroll to position [181, 0]
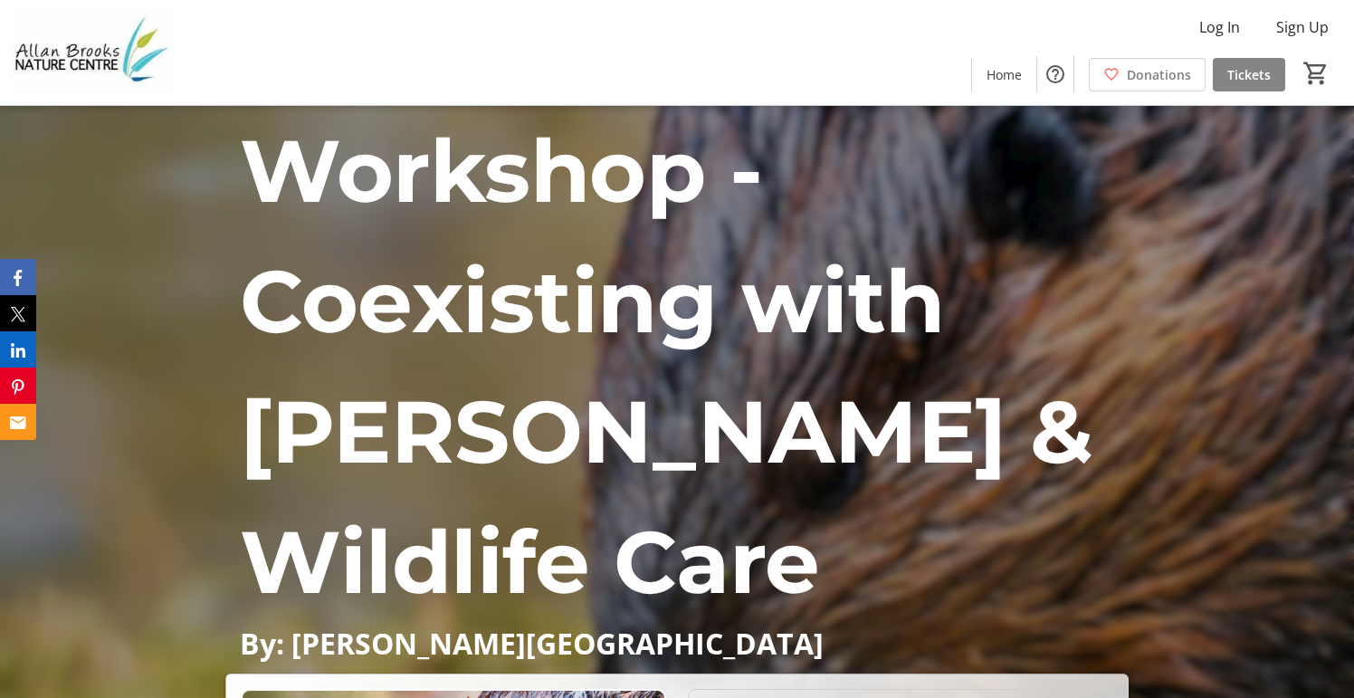
click at [1246, 72] on span "Tickets" at bounding box center [1248, 74] width 43 height 19
